Goal: Communication & Community: Answer question/provide support

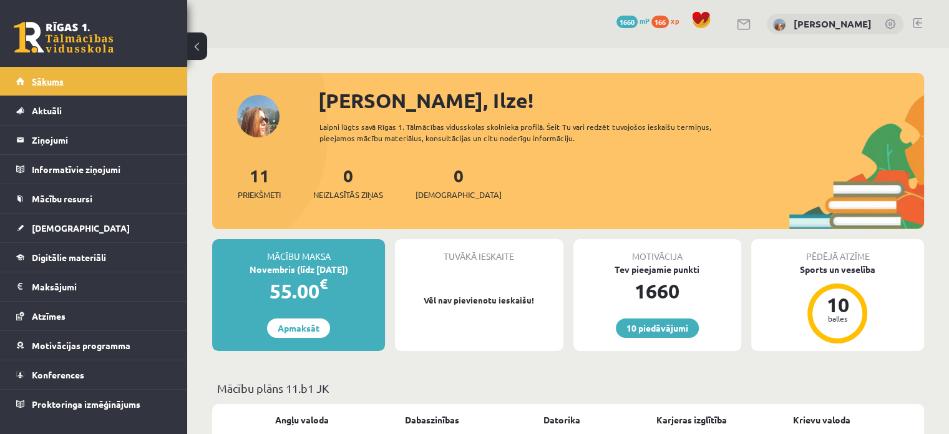
click at [141, 81] on link "Sākums" at bounding box center [93, 81] width 155 height 29
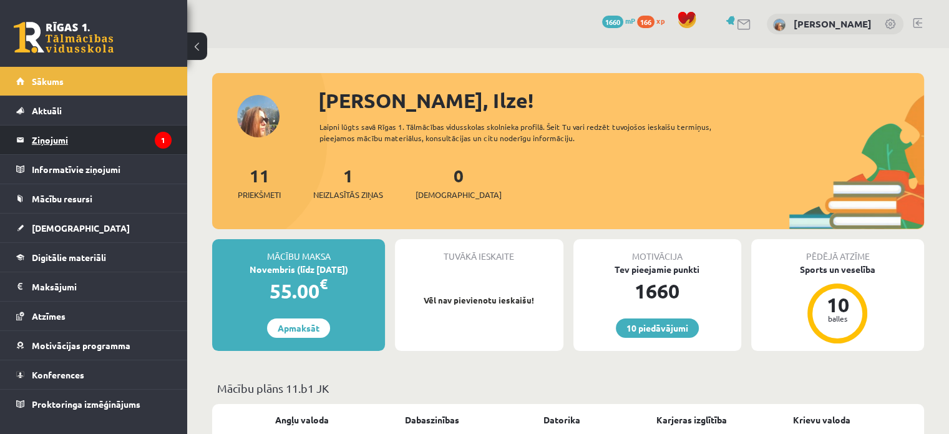
click at [122, 144] on legend "Ziņojumi 1" at bounding box center [102, 139] width 140 height 29
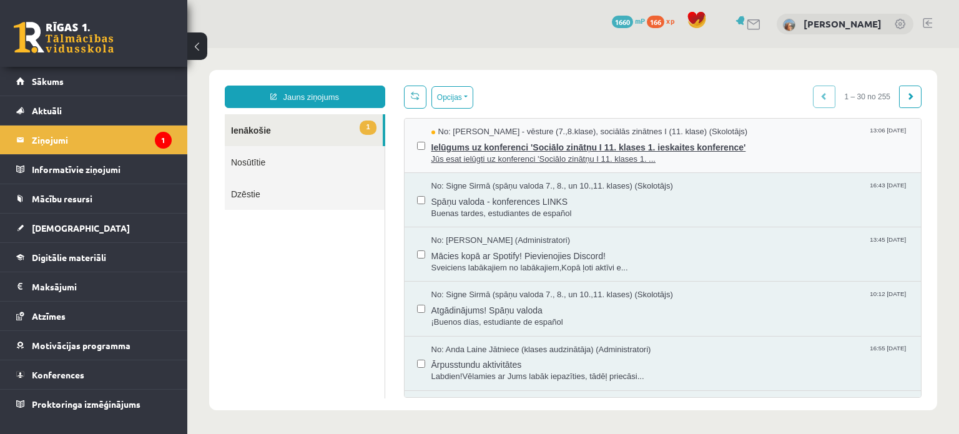
click at [461, 154] on span "Jūs esat ielūgti uz konferenci 'Sociālo zinātņu I 11. klases 1. ..." at bounding box center [669, 160] width 477 height 12
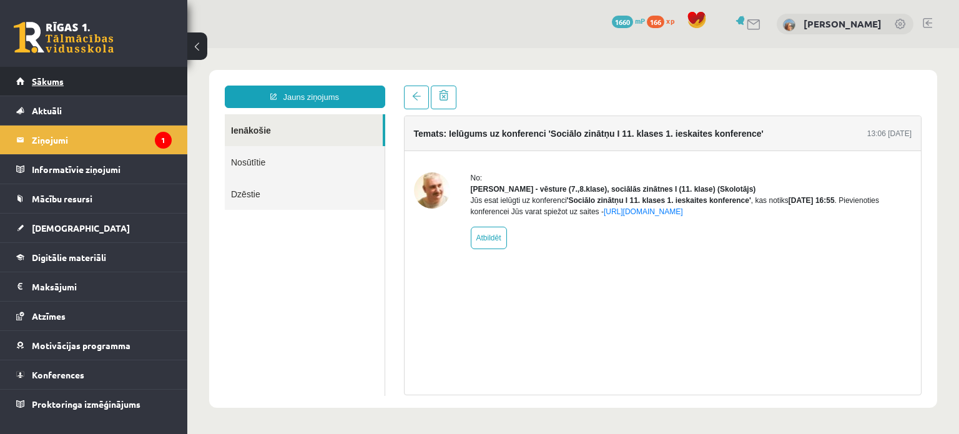
click at [132, 92] on link "Sākums" at bounding box center [93, 81] width 155 height 29
